Goal: Navigation & Orientation: Find specific page/section

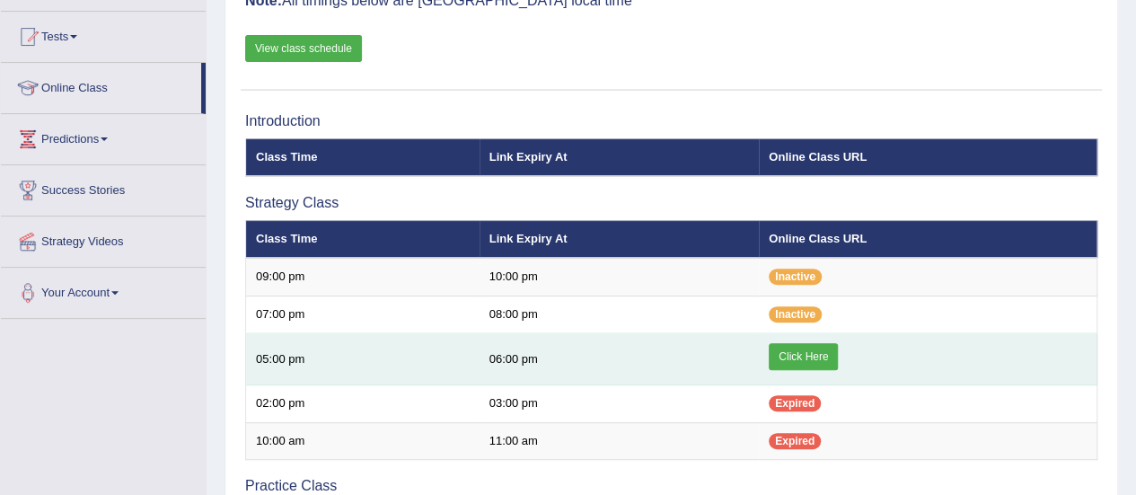
click at [800, 355] on link "Click Here" at bounding box center [803, 356] width 69 height 27
